Goal: Transaction & Acquisition: Subscribe to service/newsletter

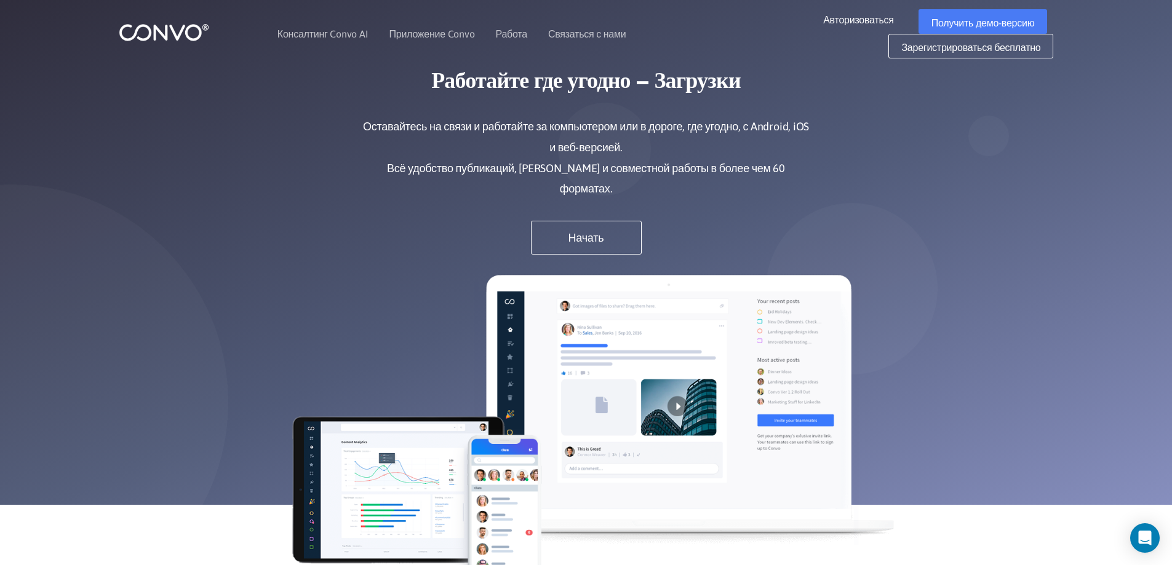
click at [463, 84] on font "Работайте где угодно – Загрузки" at bounding box center [585, 82] width 309 height 22
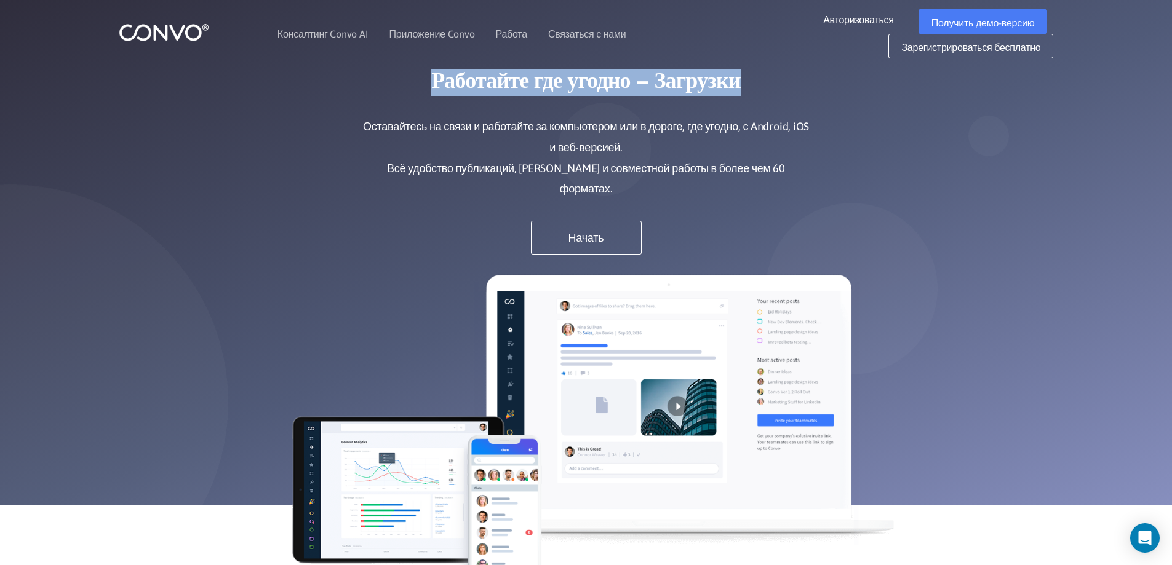
click at [463, 84] on font "Работайте где угодно – Загрузки" at bounding box center [585, 82] width 309 height 22
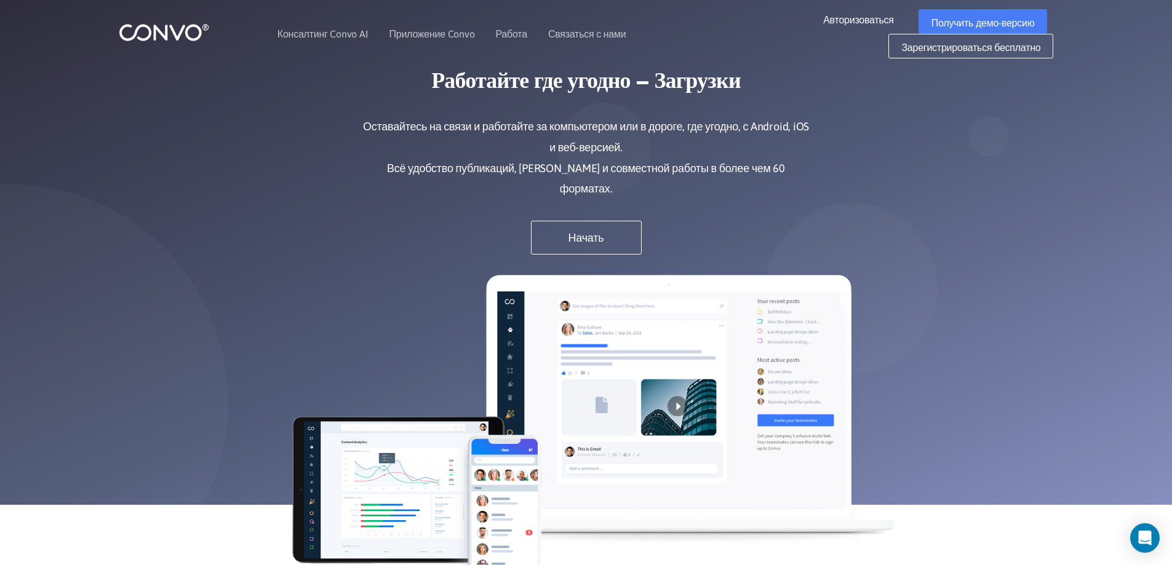
click at [424, 93] on h1 "Работайте где угодно – Загрузки" at bounding box center [586, 92] width 449 height 49
click at [410, 108] on h1 "Работайте где угодно – Загрузки" at bounding box center [586, 92] width 449 height 49
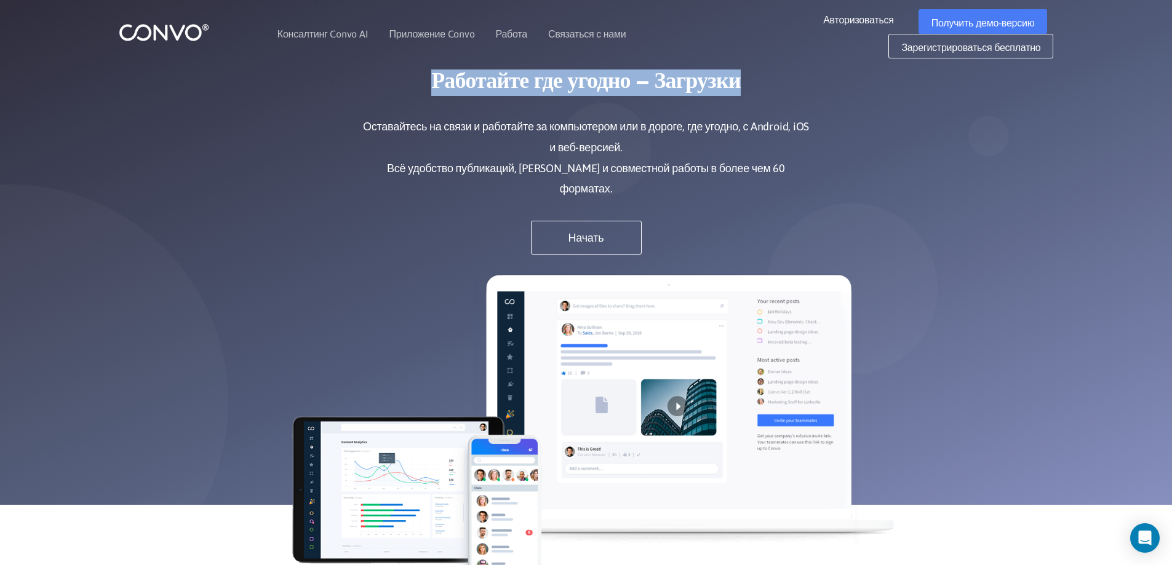
click at [410, 108] on h1 "Работайте где угодно – Загрузки" at bounding box center [586, 92] width 449 height 49
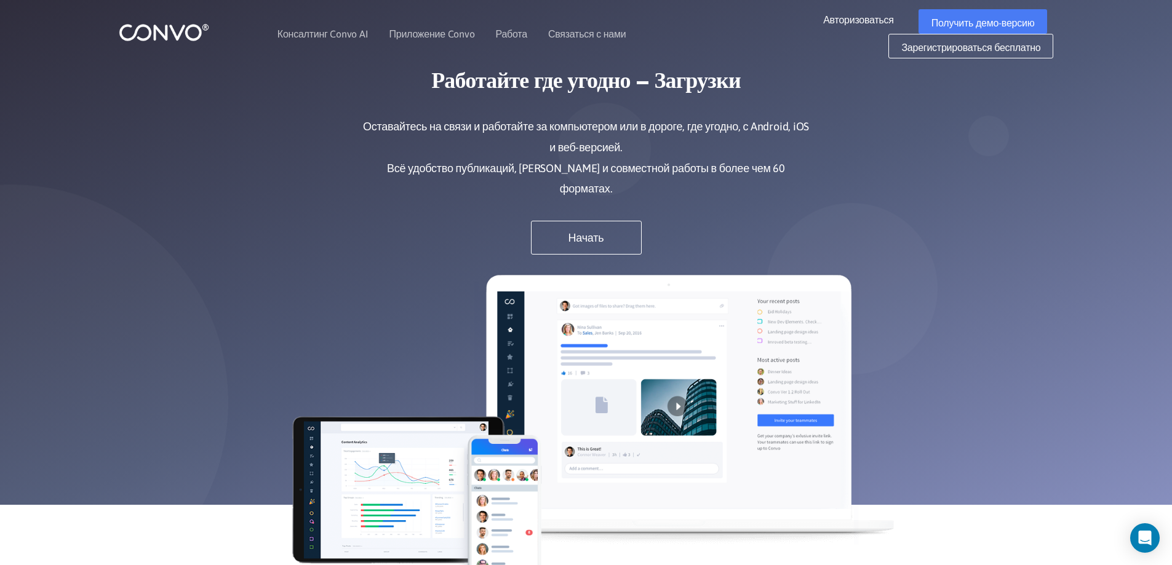
click at [393, 120] on font "Оставайтесь на связи и работайте за компьютером или в дороге, где угодно, с And…" at bounding box center [586, 137] width 446 height 34
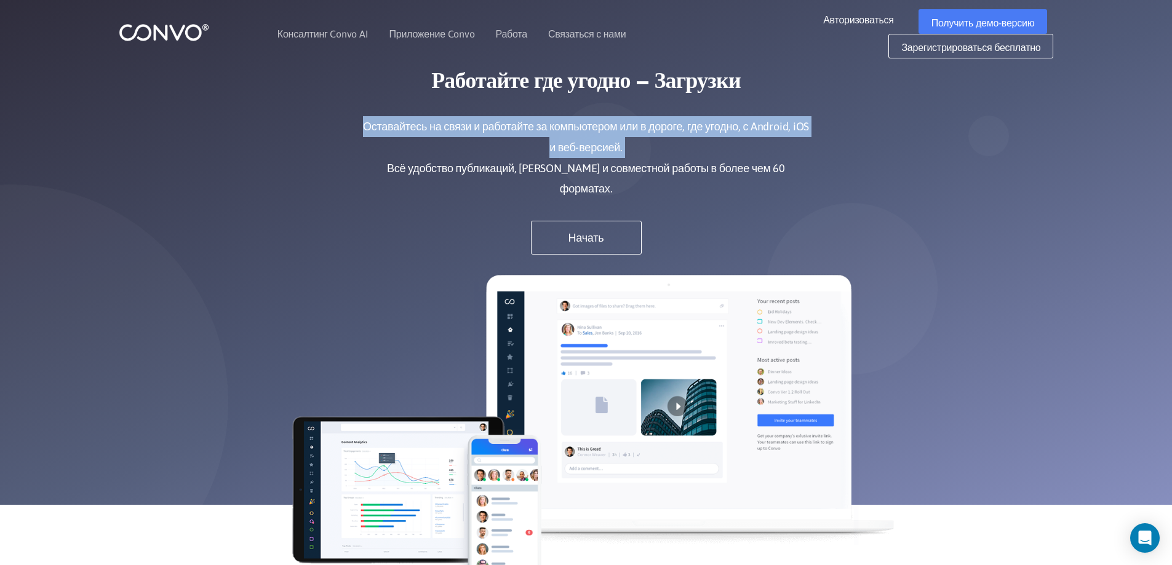
click at [393, 120] on font "Оставайтесь на связи и работайте за компьютером или в дороге, где угодно, с And…" at bounding box center [586, 137] width 446 height 34
click at [385, 122] on font "Оставайтесь на связи и работайте за компьютером или в дороге, где угодно, с And…" at bounding box center [586, 137] width 446 height 34
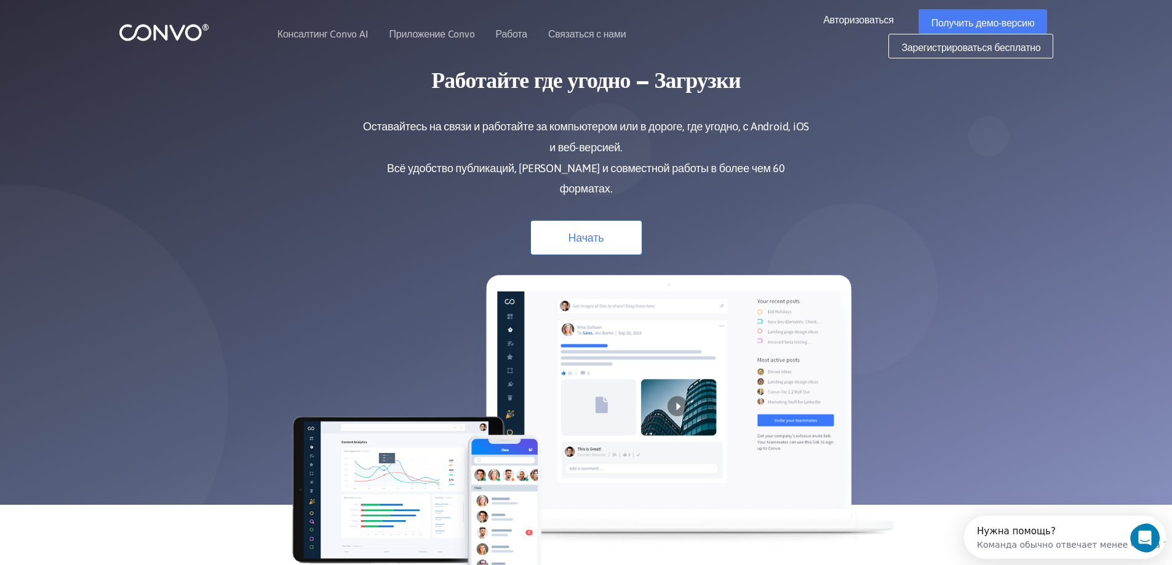
click at [598, 221] on link "Начать" at bounding box center [586, 238] width 111 height 34
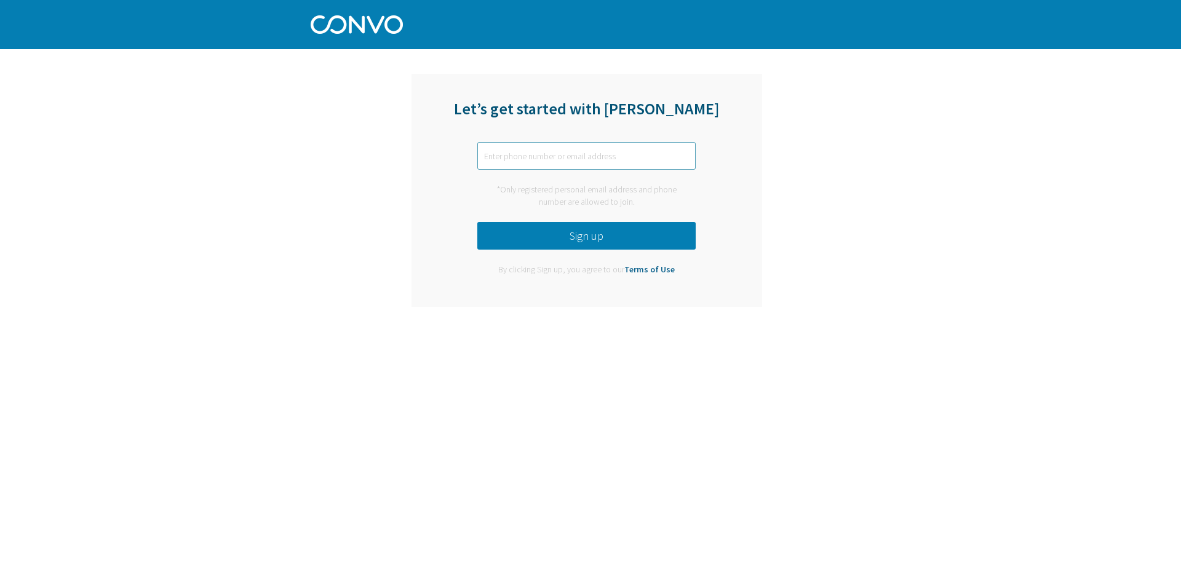
click at [545, 161] on input "text" at bounding box center [586, 156] width 218 height 28
click at [648, 271] on link "Terms of Use" at bounding box center [649, 269] width 50 height 11
click at [545, 174] on div "Let’s get started with [PERSON_NAME] *Only registered personal email address an…" at bounding box center [587, 190] width 351 height 233
click at [547, 157] on input "text" at bounding box center [586, 156] width 218 height 28
click at [384, 153] on div "Let’s get started with [PERSON_NAME] *Only registered personal email address an…" at bounding box center [587, 191] width 484 height 252
